Goal: Entertainment & Leisure: Browse casually

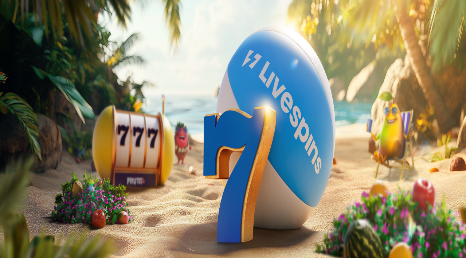
click at [30, 121] on button "Palkkiot" at bounding box center [28, 118] width 23 height 8
click at [6, 176] on span "close icon" at bounding box center [6, 176] width 0 height 0
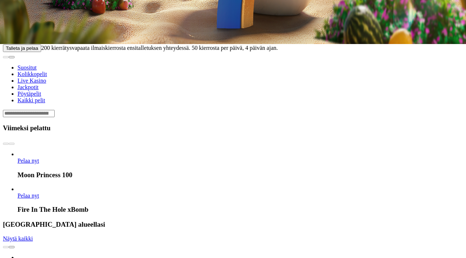
scroll to position [254, 0]
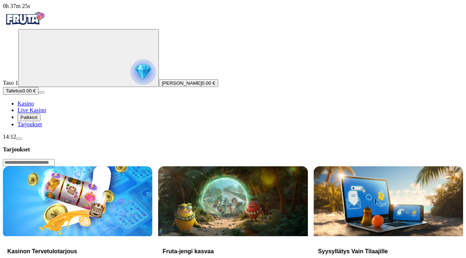
click at [36, 127] on span "Tarjoukset" at bounding box center [29, 124] width 24 height 6
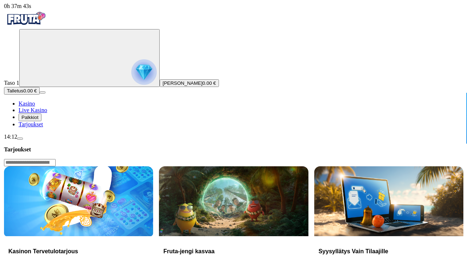
scroll to position [81, 0]
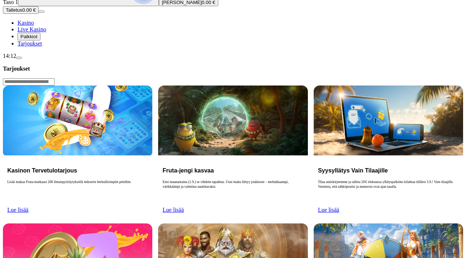
click at [22, 59] on button "menu" at bounding box center [19, 58] width 6 height 2
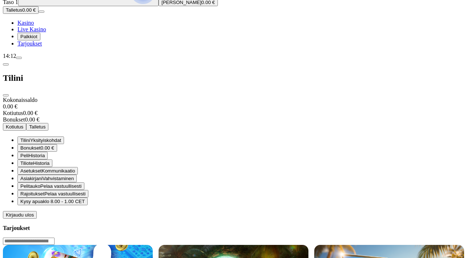
click at [34, 218] on span "Kirjaudu ulos" at bounding box center [20, 214] width 28 height 5
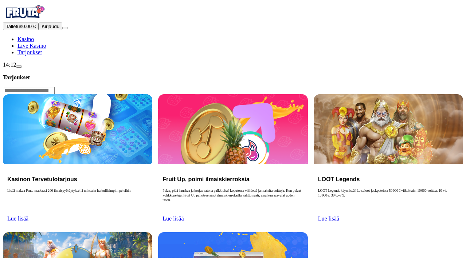
click at [48, 29] on span "Kirjaudu" at bounding box center [50, 26] width 18 height 5
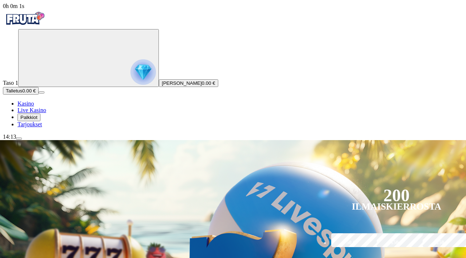
click at [37, 120] on span "Palkkiot" at bounding box center [28, 117] width 17 height 5
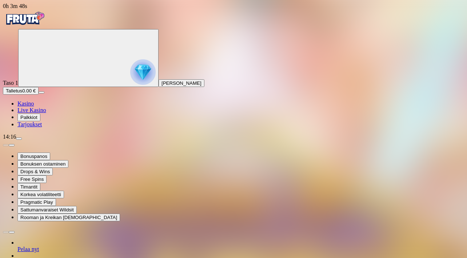
click at [28, 107] on link "Kasino" at bounding box center [25, 103] width 16 height 6
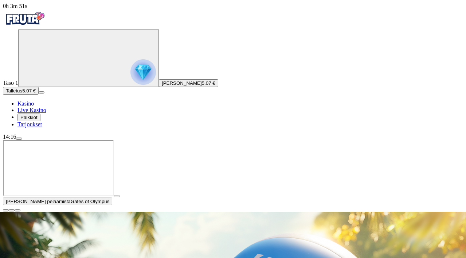
click at [6, 210] on span "close icon" at bounding box center [6, 210] width 0 height 0
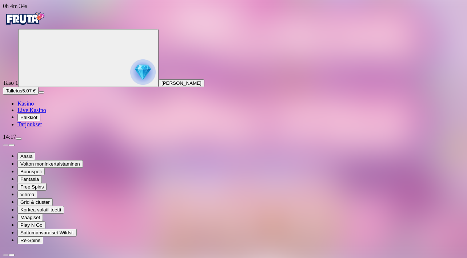
click at [37, 28] on img "Primary" at bounding box center [25, 18] width 44 height 18
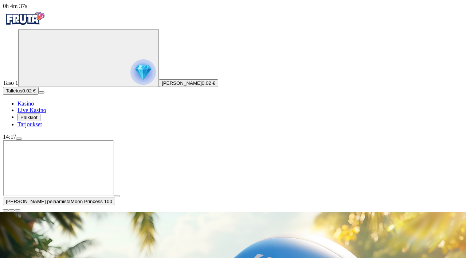
click at [6, 210] on span "close icon" at bounding box center [6, 210] width 0 height 0
